Goal: Information Seeking & Learning: Learn about a topic

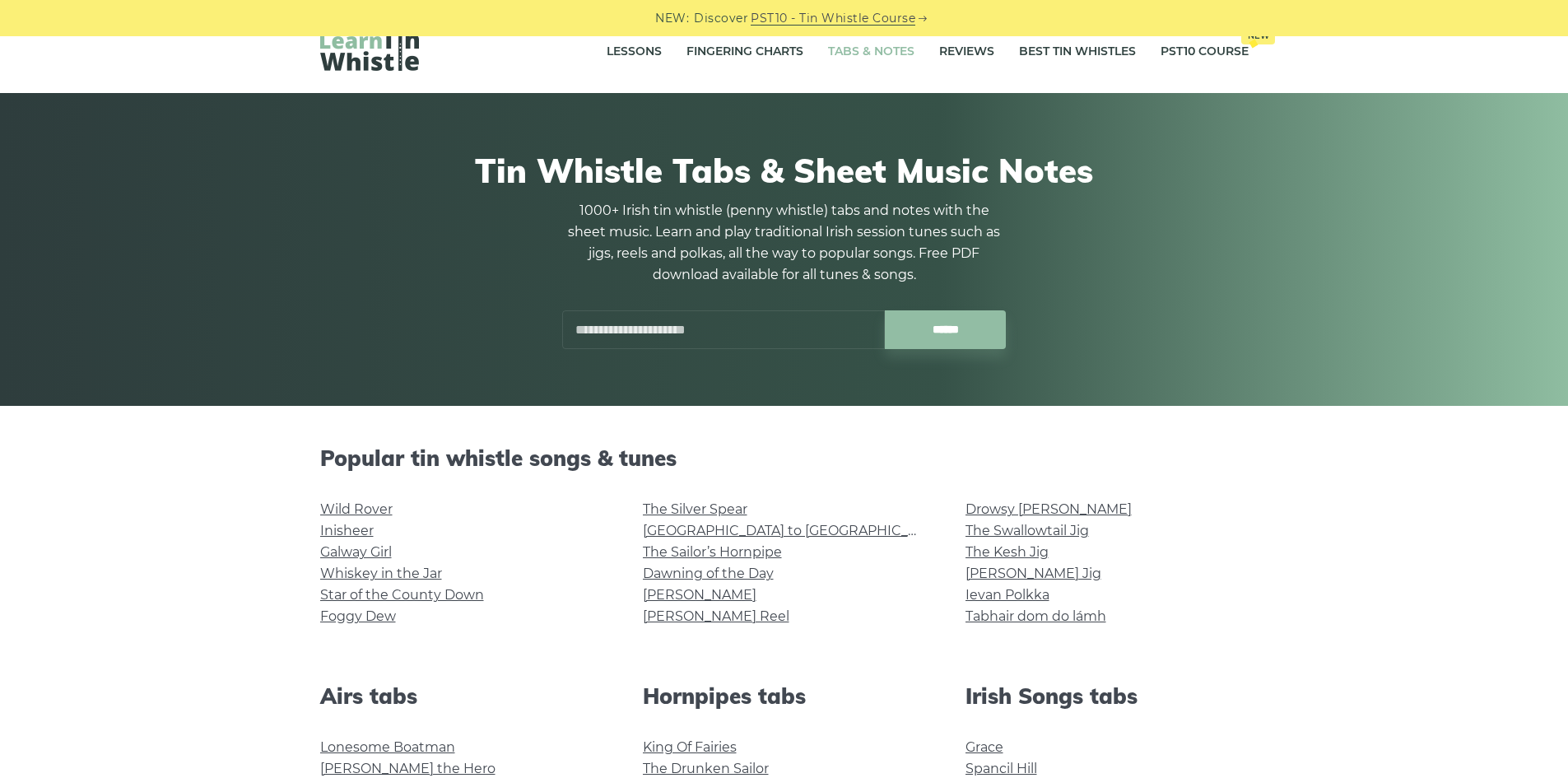
scroll to position [329, 0]
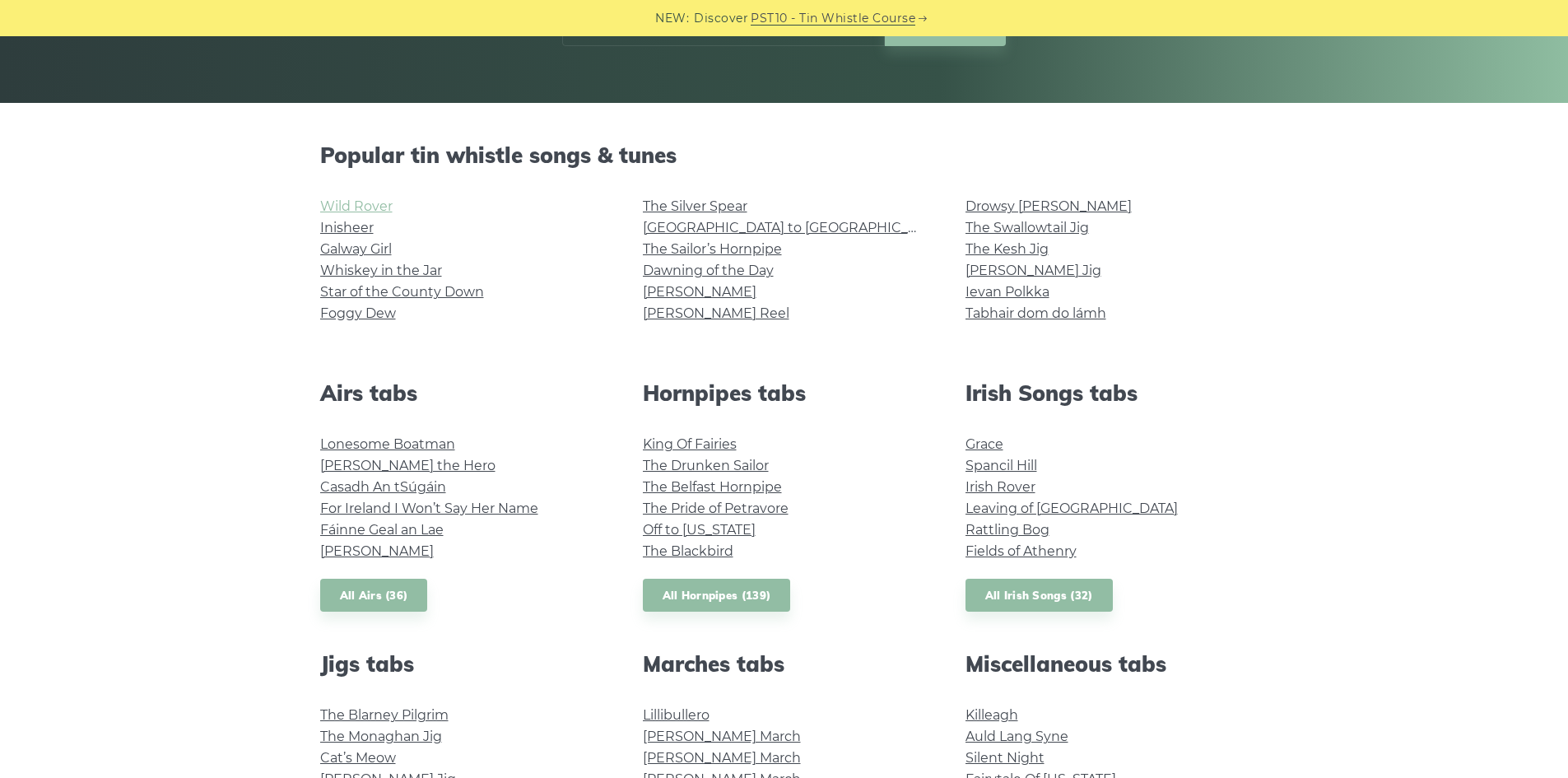
click at [382, 208] on link "Wild Rover" at bounding box center [356, 206] width 73 height 16
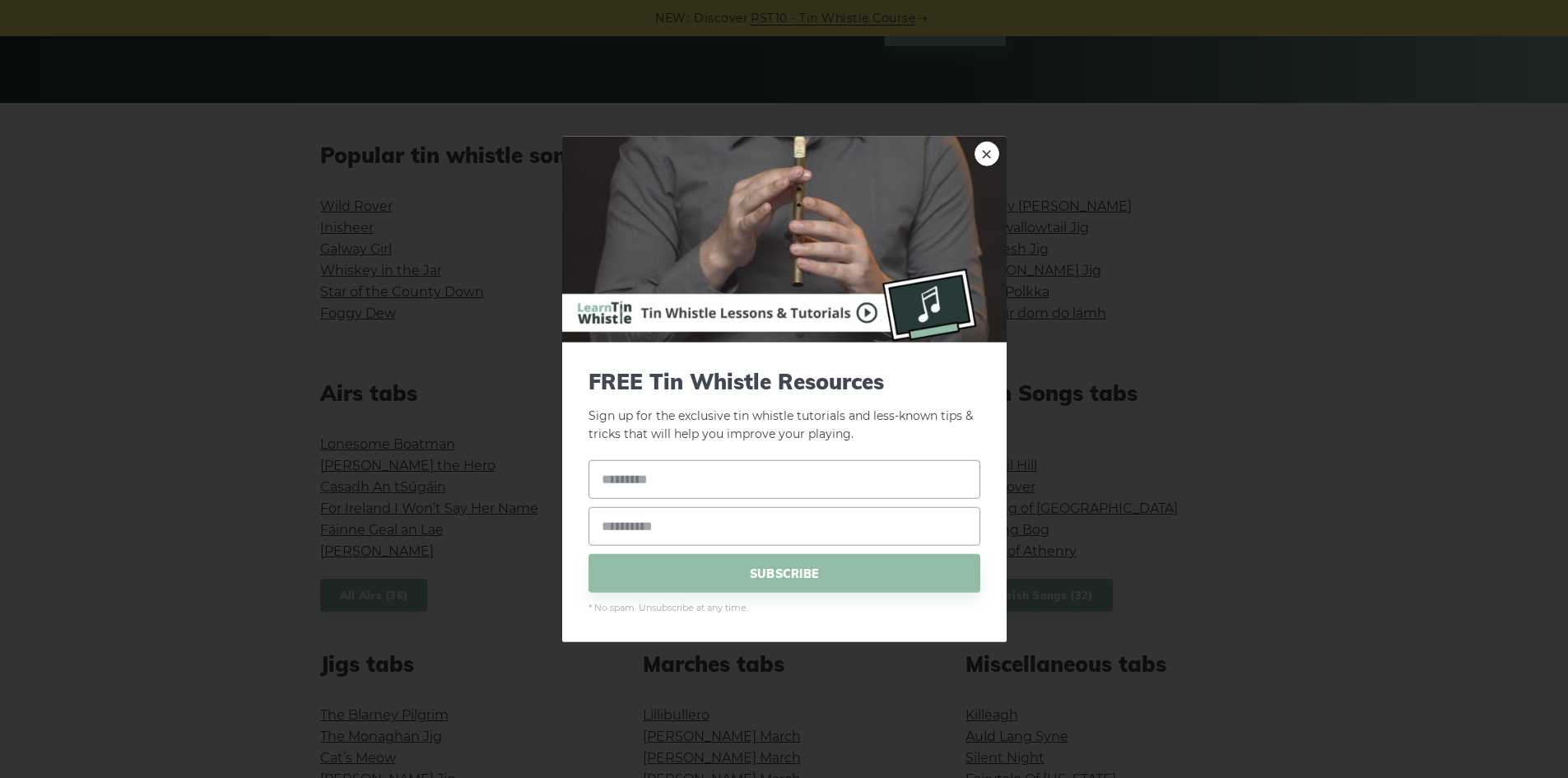
click at [995, 163] on img at bounding box center [784, 238] width 444 height 206
click at [990, 157] on link "×" at bounding box center [986, 152] width 25 height 25
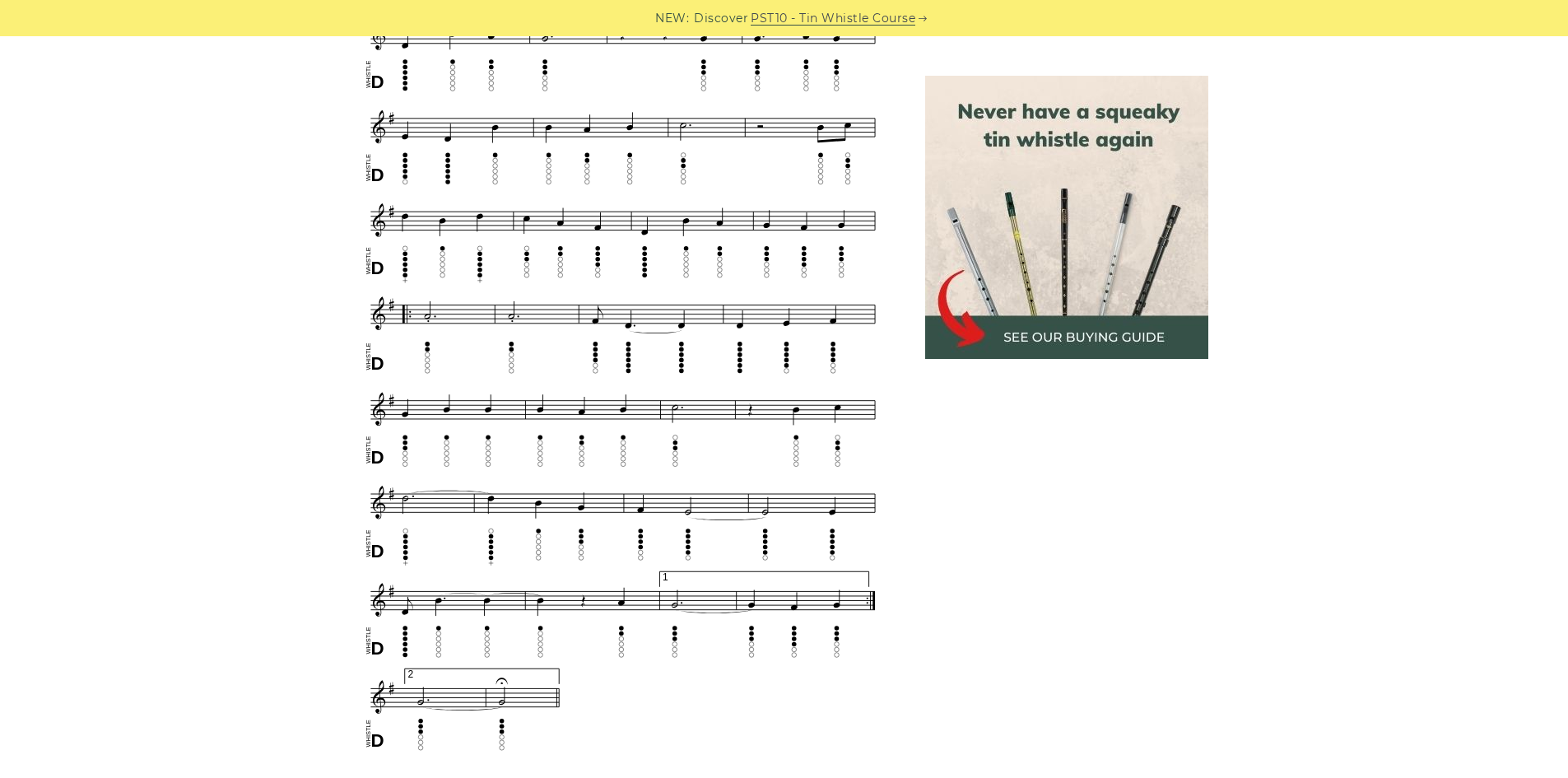
scroll to position [987, 0]
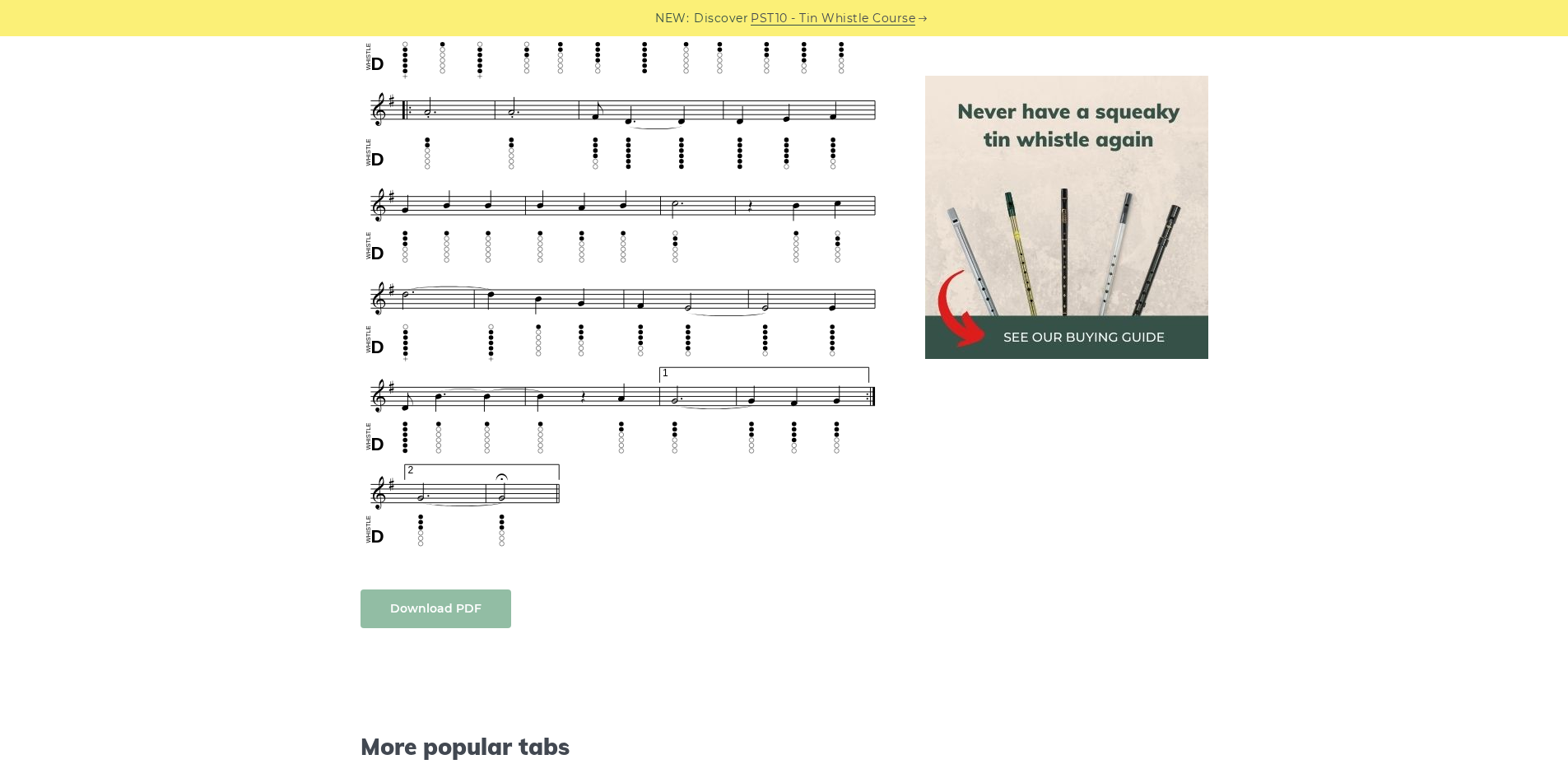
click at [501, 575] on body "NEW: Discover PST10 - Tin Whistle Course Lessons Fingering Charts Tabs & Notes …" at bounding box center [784, 572] width 1568 height 3119
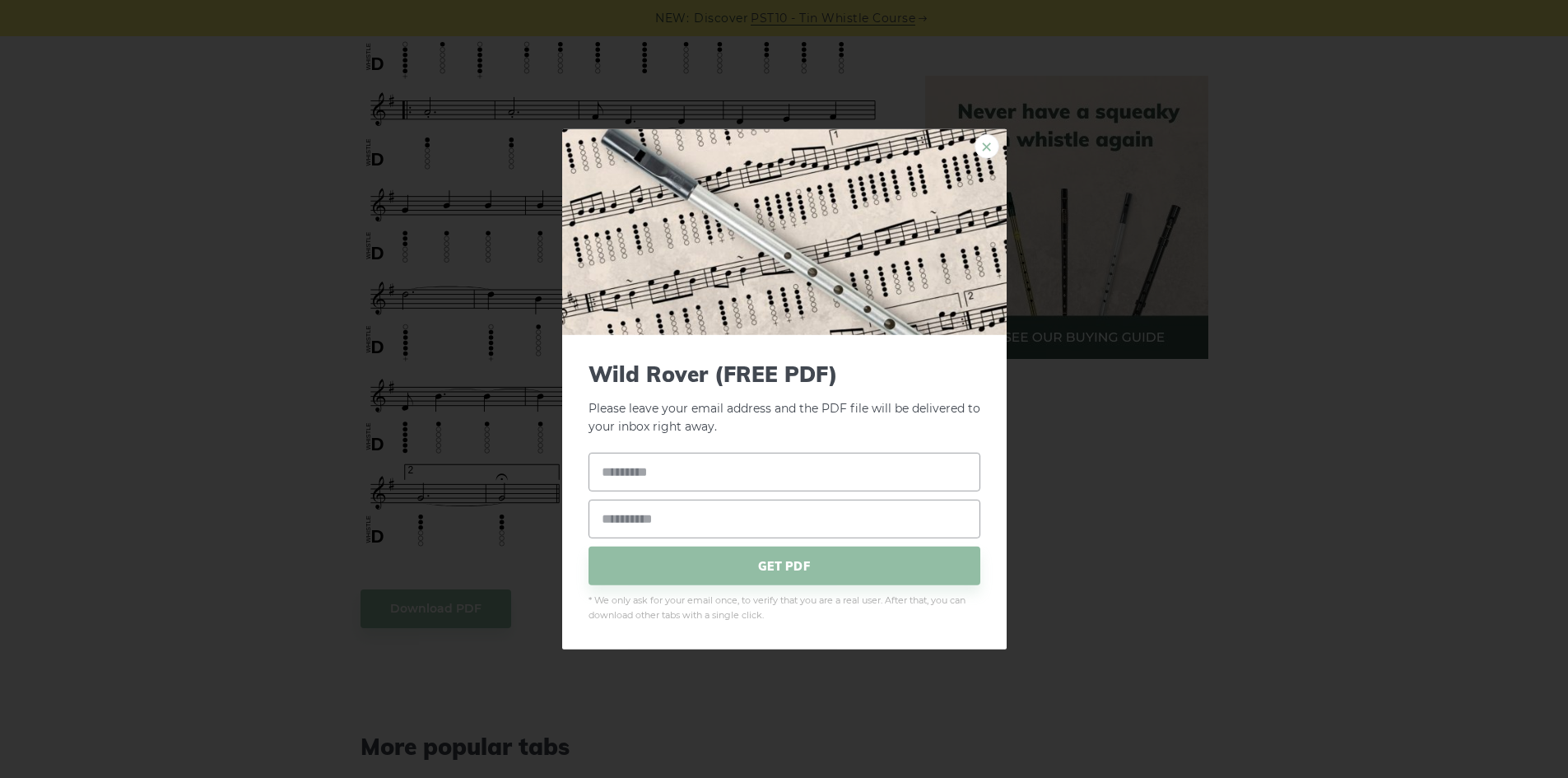
click at [990, 140] on link "×" at bounding box center [986, 145] width 25 height 25
click at [995, 148] on link "×" at bounding box center [986, 145] width 25 height 25
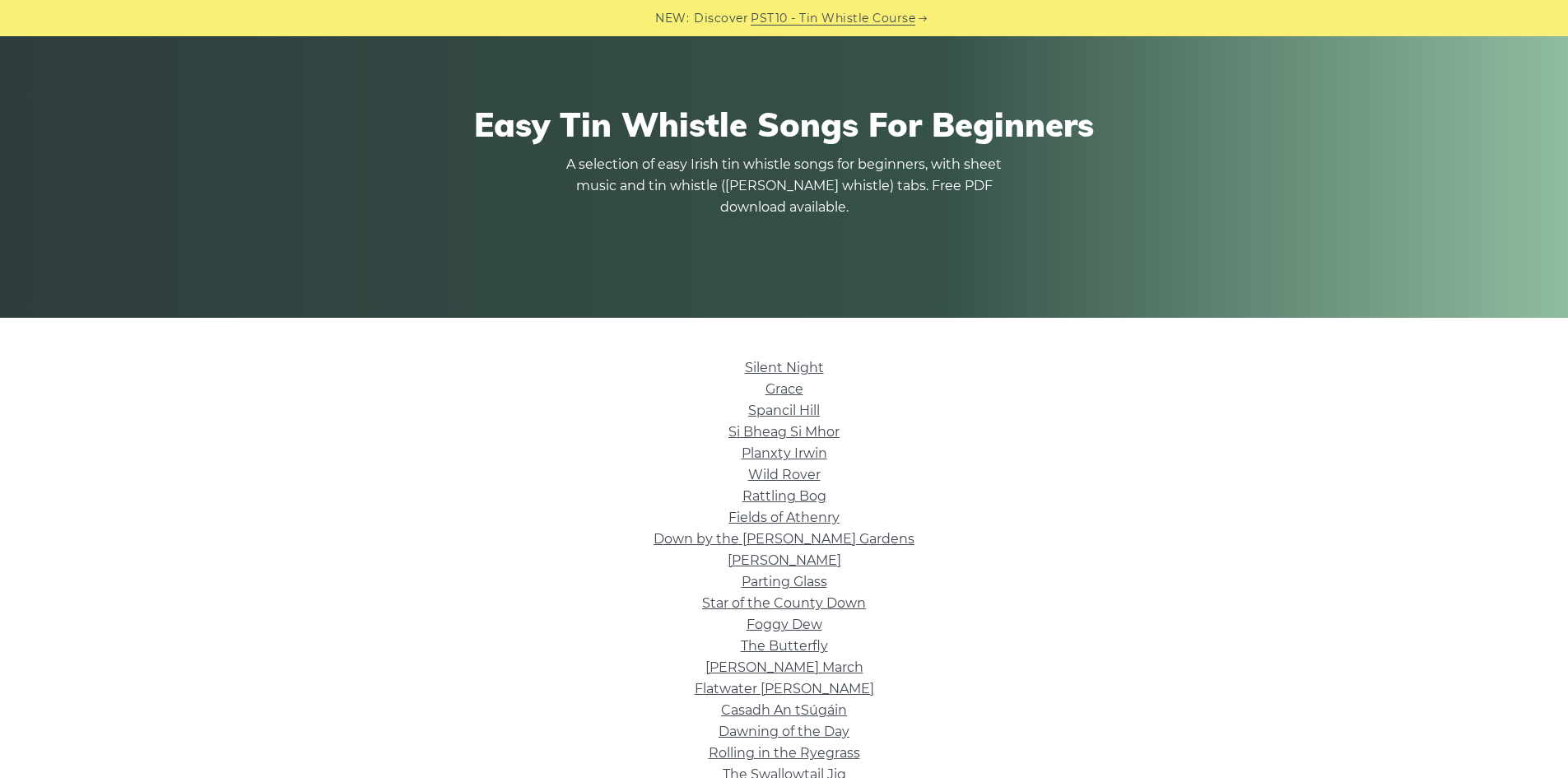
scroll to position [247, 0]
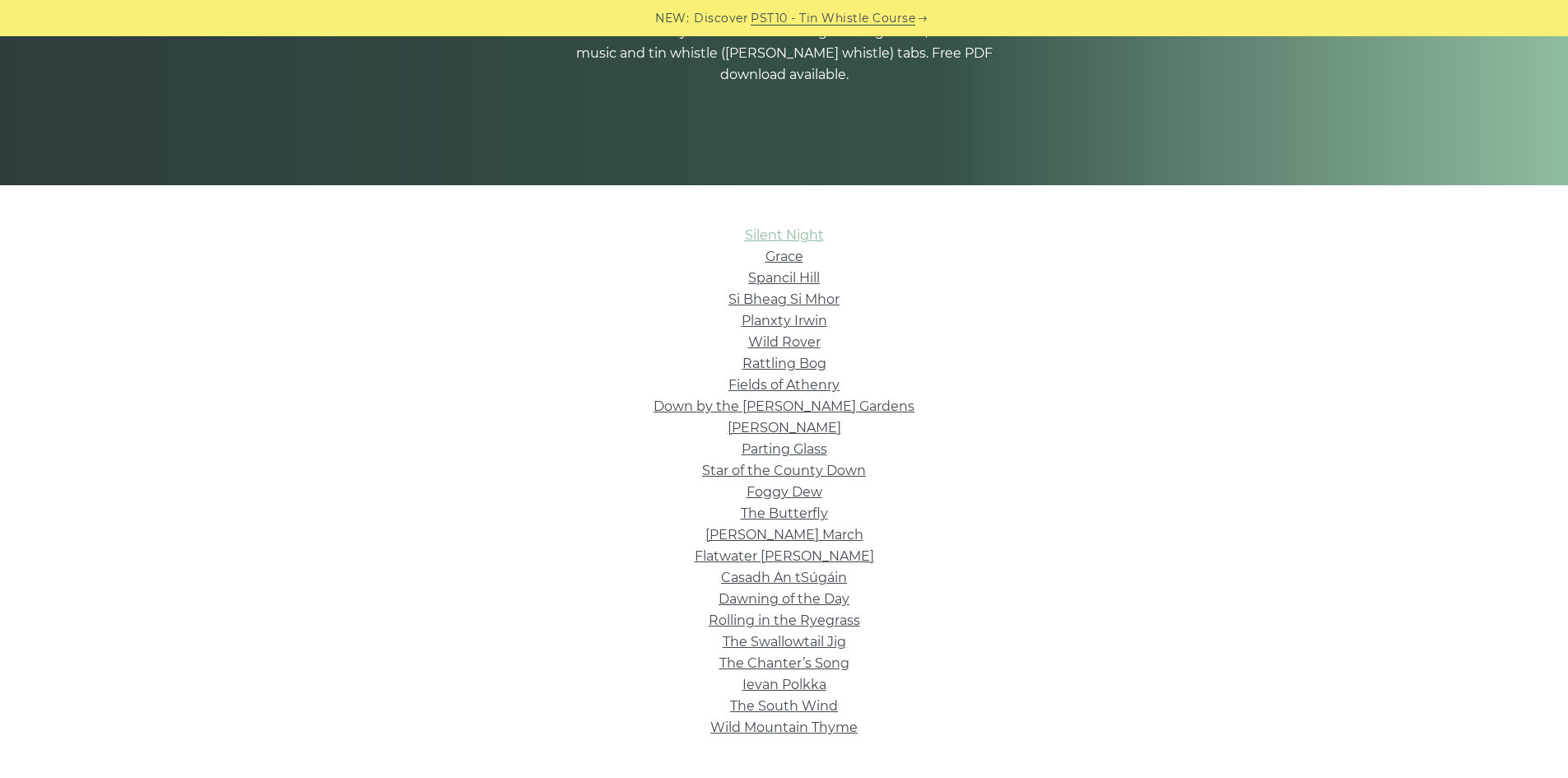
click at [762, 237] on link "Silent Night" at bounding box center [784, 234] width 79 height 16
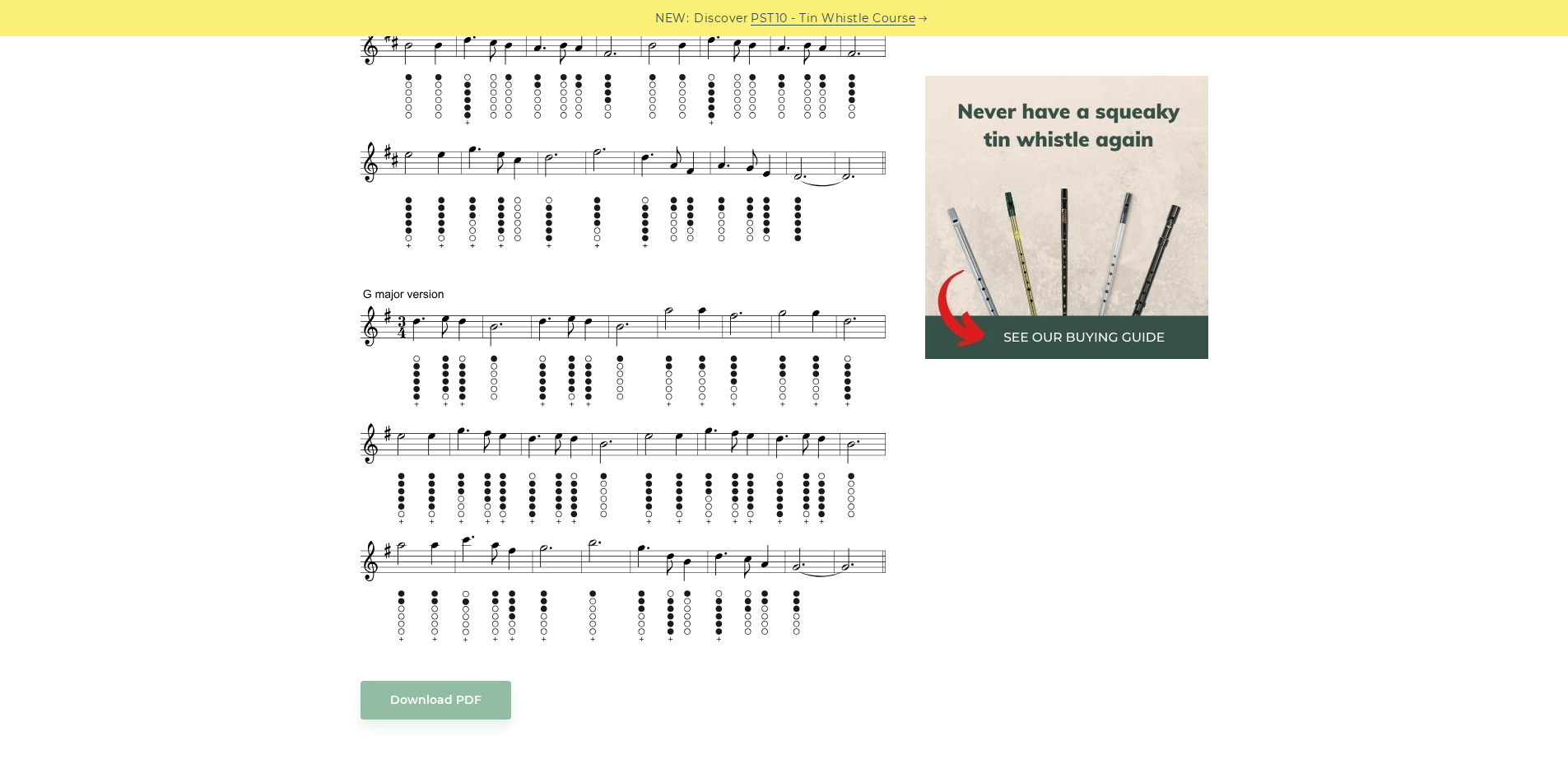
scroll to position [906, 0]
